Goal: Task Accomplishment & Management: Use online tool/utility

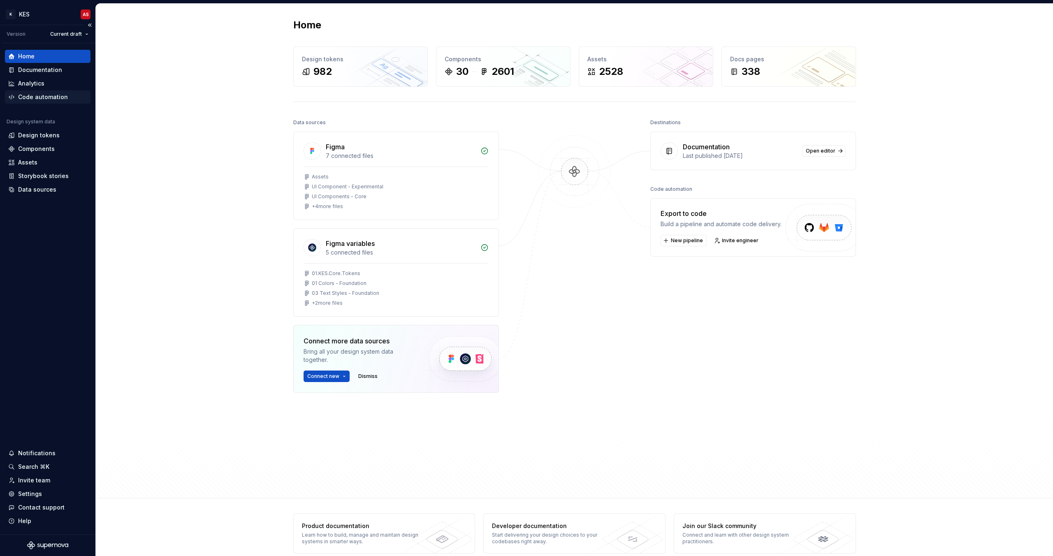
click at [35, 100] on div "Code automation" at bounding box center [43, 97] width 50 height 8
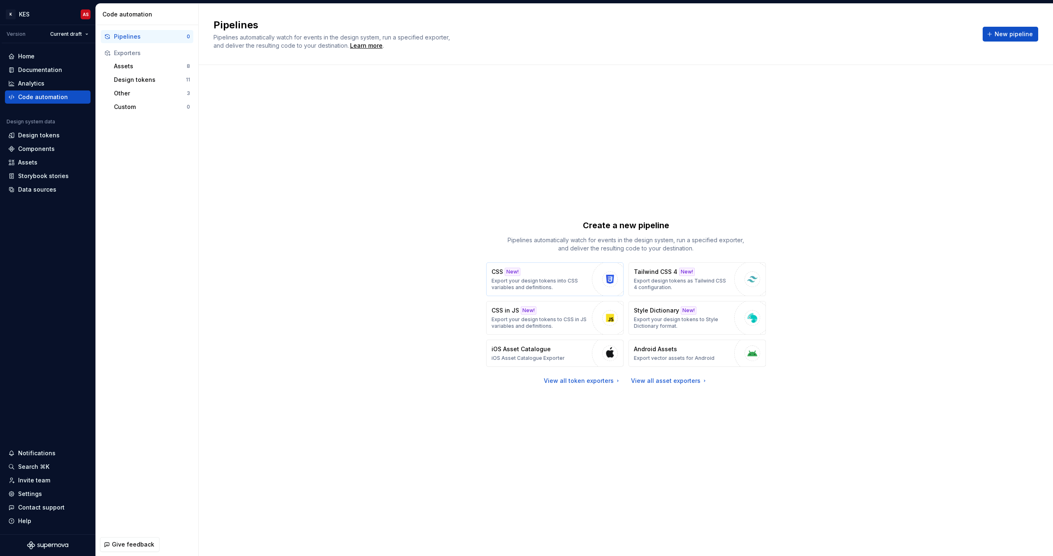
click at [526, 278] on p "Export your design tokens into CSS variables and definitions." at bounding box center [539, 284] width 96 height 13
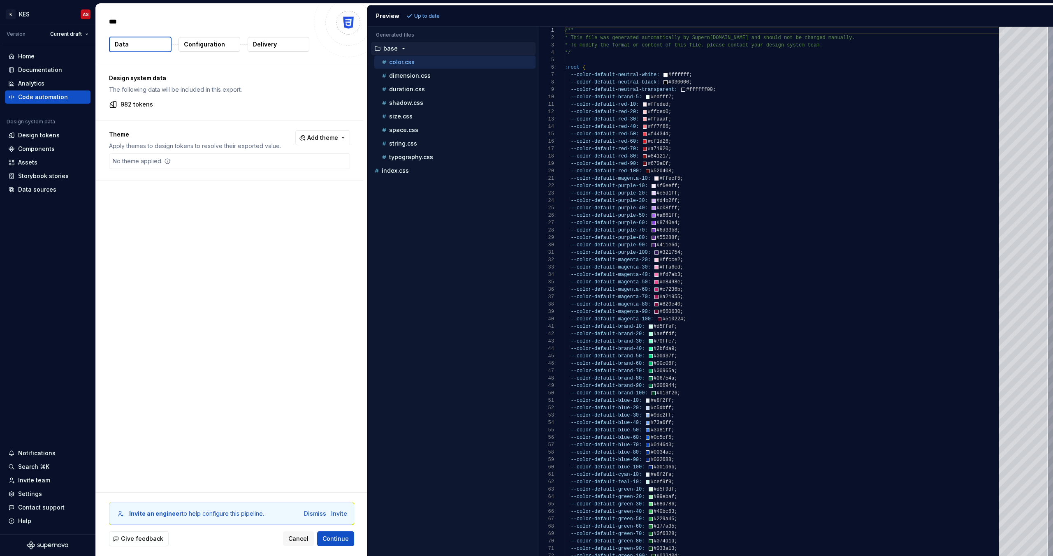
type textarea "*"
